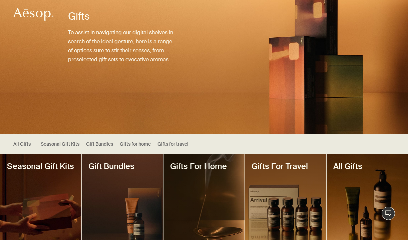
scroll to position [109, 0]
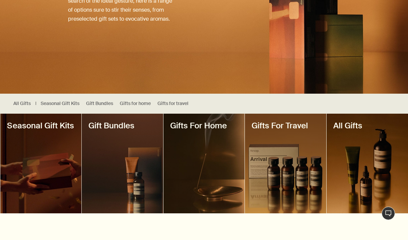
click at [204, 136] on div at bounding box center [203, 164] width 81 height 100
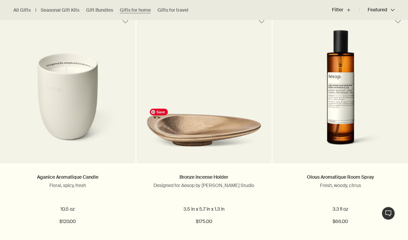
scroll to position [201, 0]
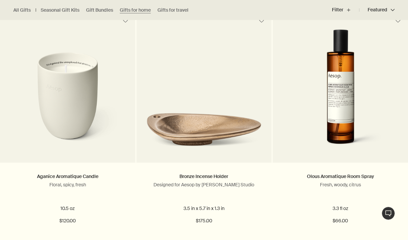
click at [335, 39] on div at bounding box center [204, 39] width 408 height 0
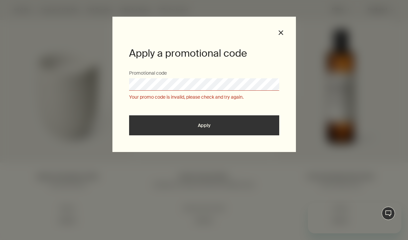
scroll to position [0, 0]
